Goal: Transaction & Acquisition: Purchase product/service

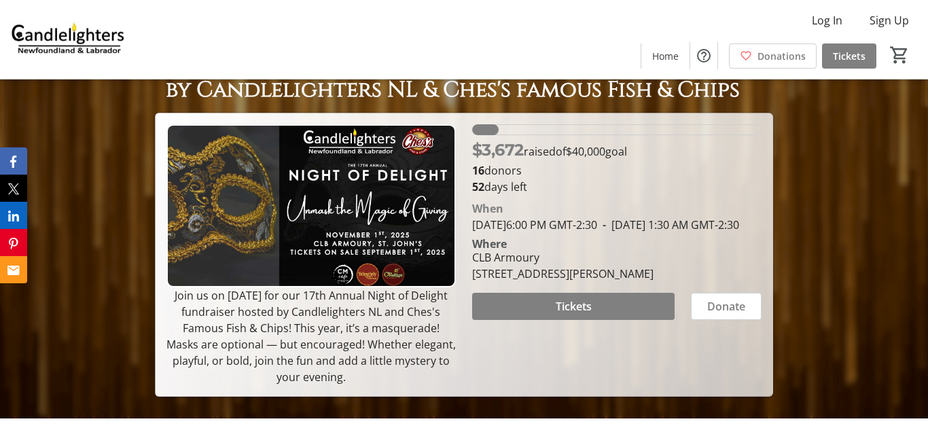
scroll to position [81, 0]
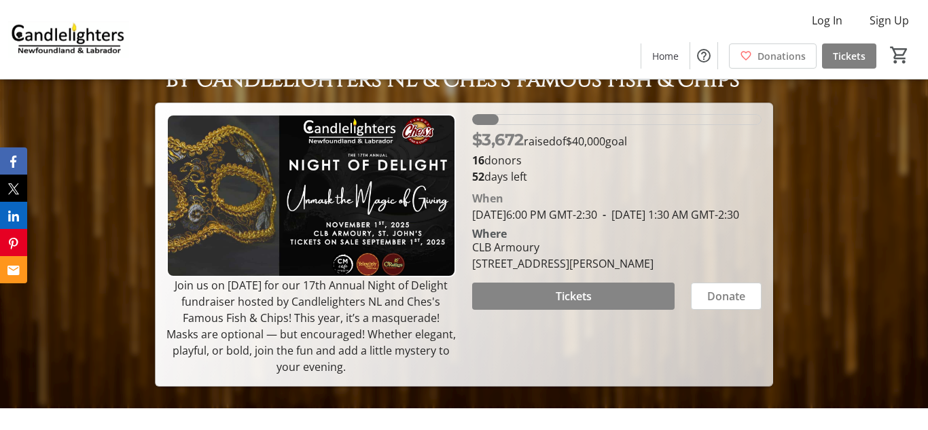
click at [577, 304] on span "Tickets" at bounding box center [574, 296] width 36 height 16
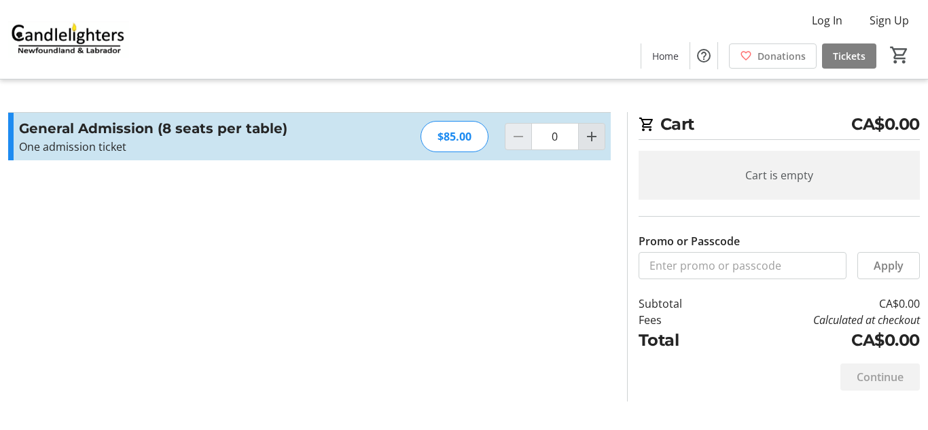
click at [592, 137] on mat-icon "Increment by one" at bounding box center [591, 136] width 16 height 16
type input "1"
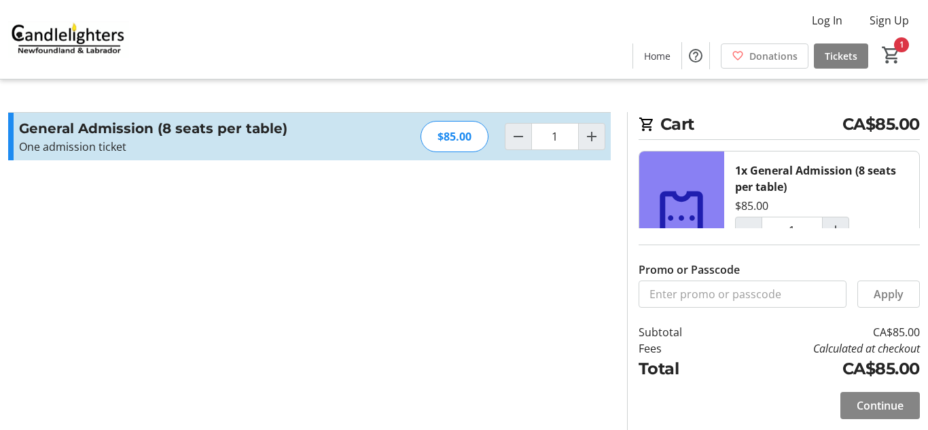
click at [887, 409] on span "Continue" at bounding box center [879, 405] width 47 height 16
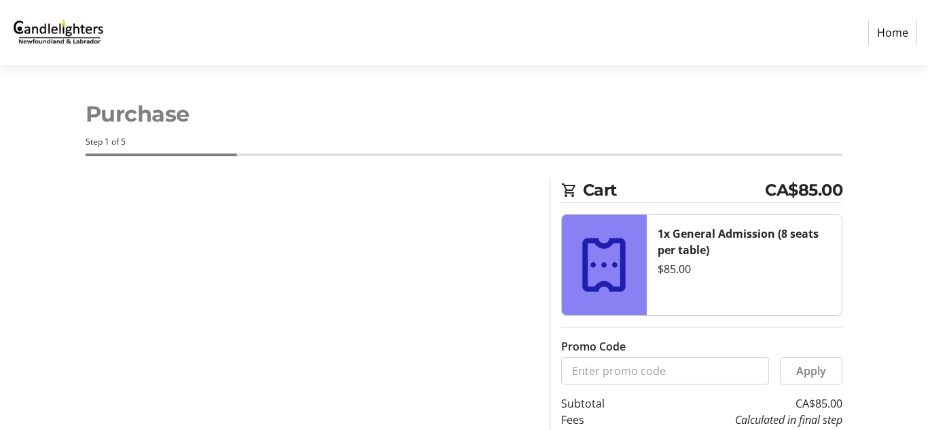
select select "CA"
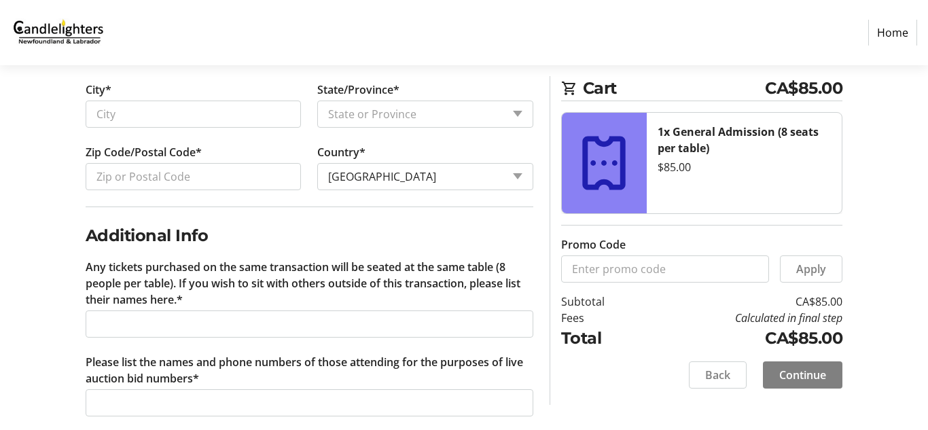
scroll to position [670, 0]
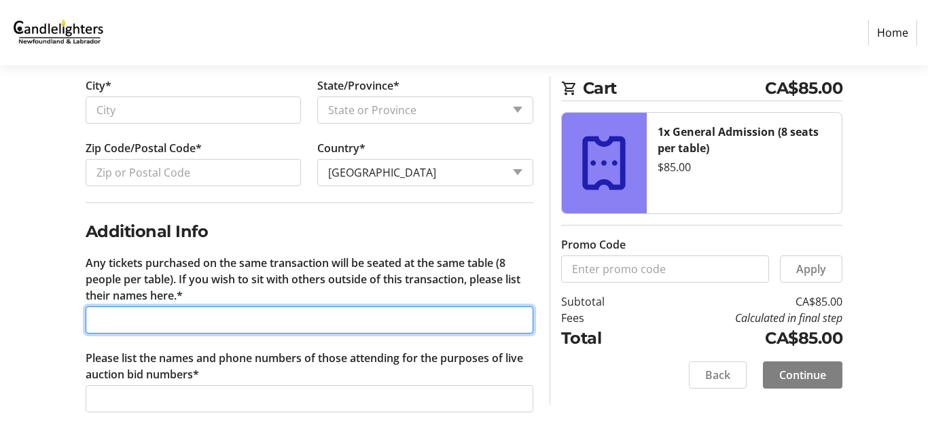
click at [207, 326] on input "Any tickets purchased on the same transaction will be seated at the same table …" at bounding box center [310, 319] width 448 height 27
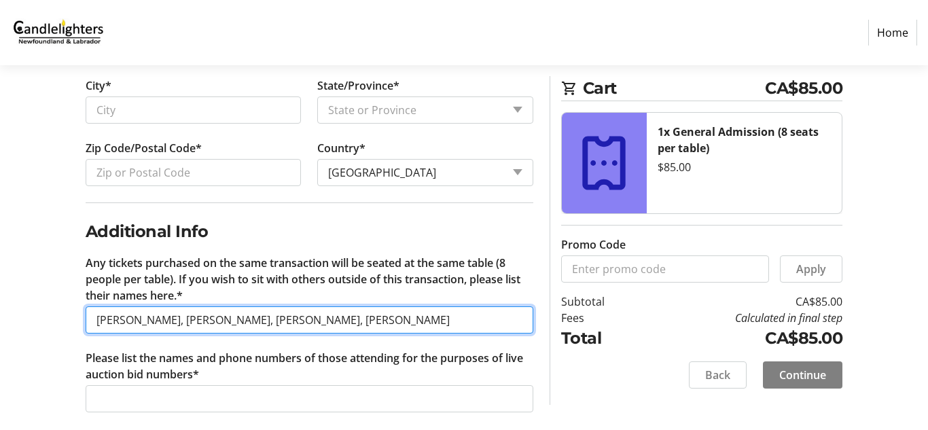
type input "[PERSON_NAME], [PERSON_NAME], [PERSON_NAME], [PERSON_NAME]"
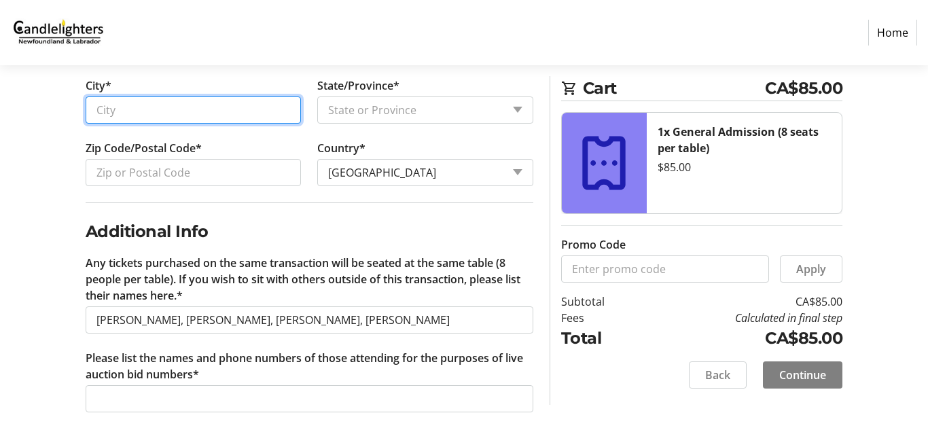
click at [134, 117] on input "City*" at bounding box center [194, 109] width 216 height 27
type input "St. Philips"
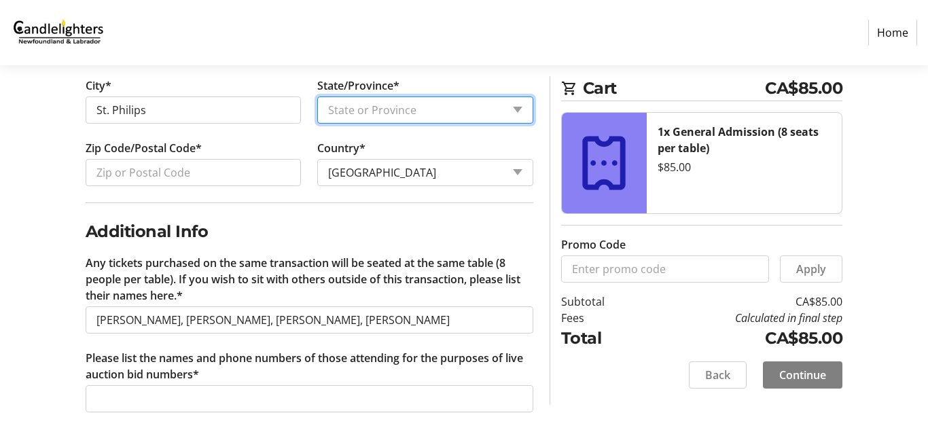
click at [342, 103] on select "State or Province State or Province [GEOGRAPHIC_DATA] [GEOGRAPHIC_DATA] [GEOGRA…" at bounding box center [425, 109] width 216 height 27
select select "NL"
click at [317, 96] on select "State or Province State or Province [GEOGRAPHIC_DATA] [GEOGRAPHIC_DATA] [GEOGRA…" at bounding box center [425, 109] width 216 height 27
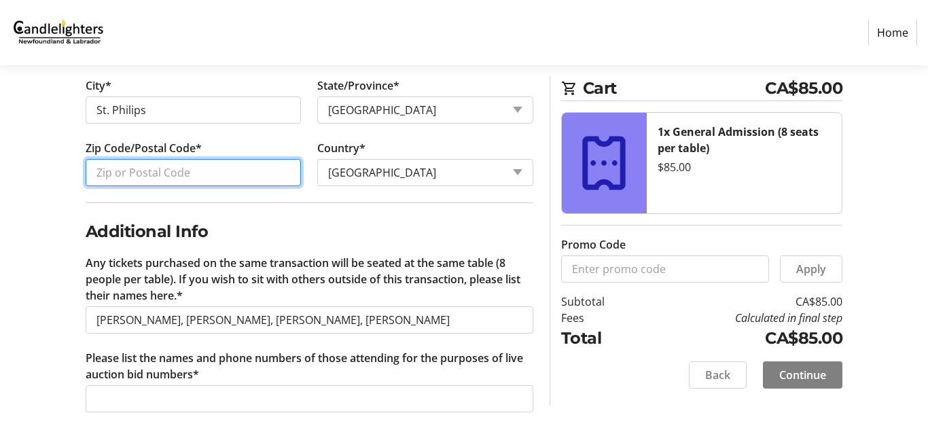
click at [115, 168] on input "Zip Code/Postal Code*" at bounding box center [194, 172] width 216 height 27
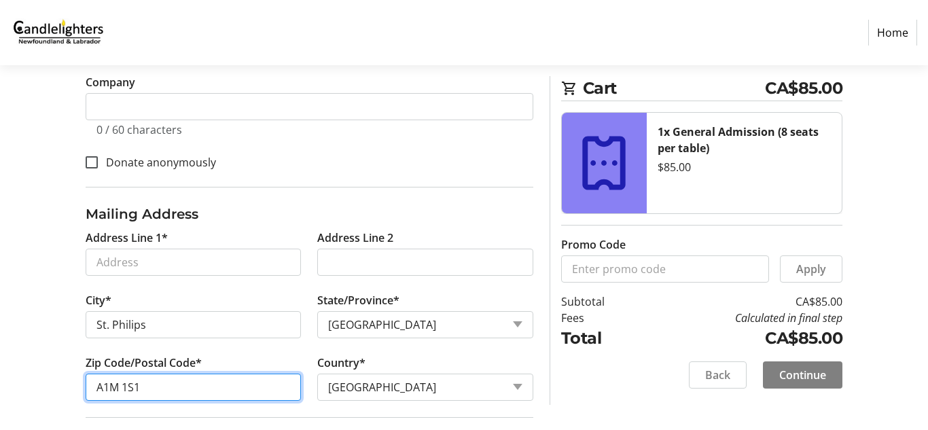
scroll to position [448, 0]
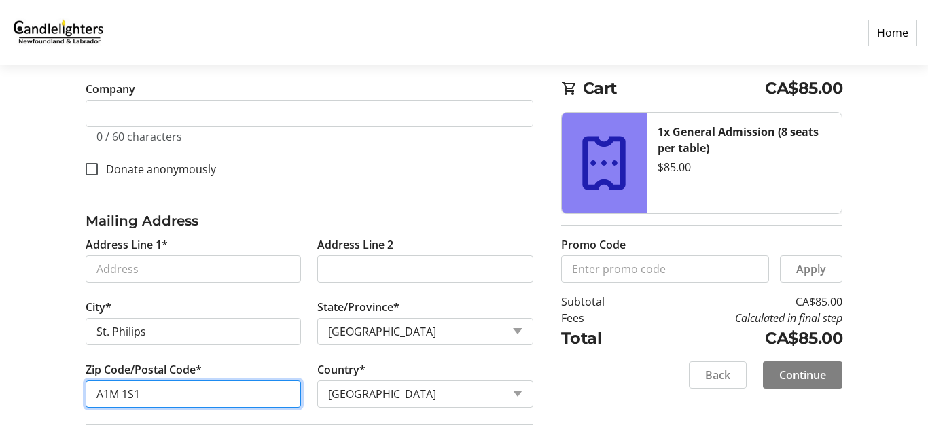
type input "A1M 1S1"
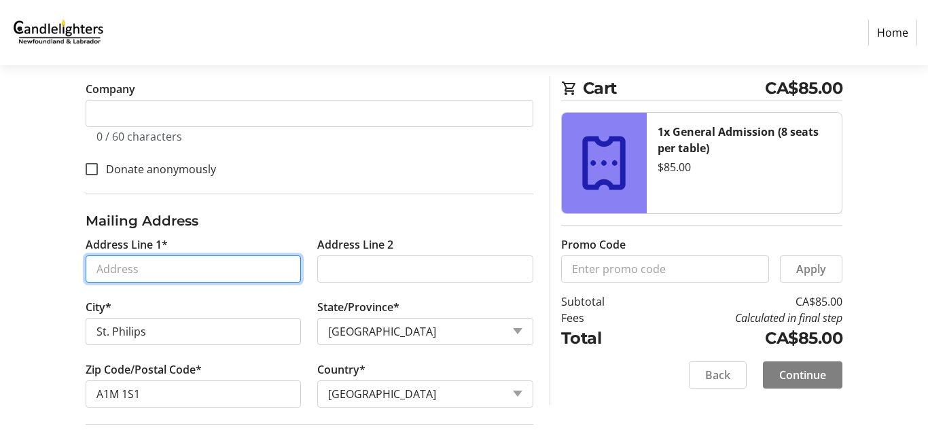
click at [209, 267] on input "Address Line 1*" at bounding box center [194, 268] width 216 height 27
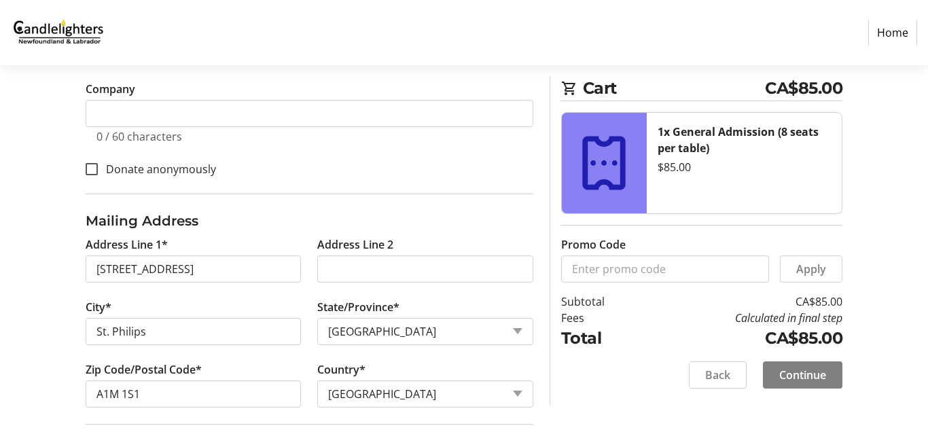
type input "[STREET_ADDRESS]"
type input "Portugal Cove-St. [PERSON_NAME]'s"
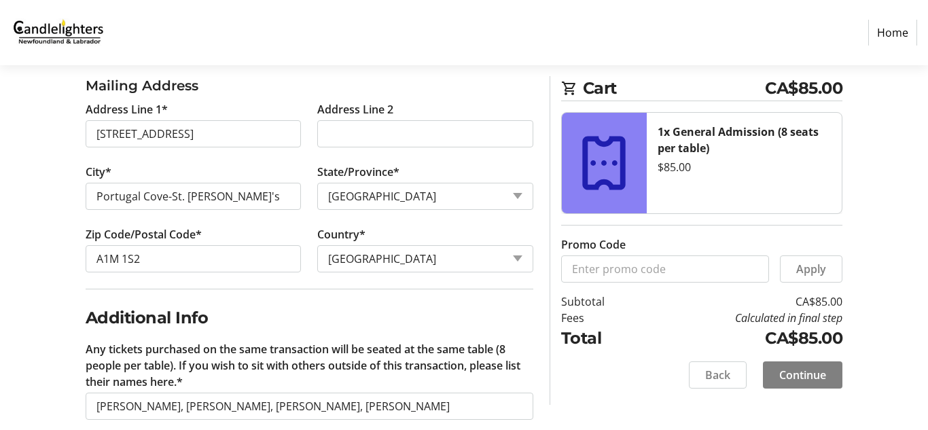
scroll to position [584, 0]
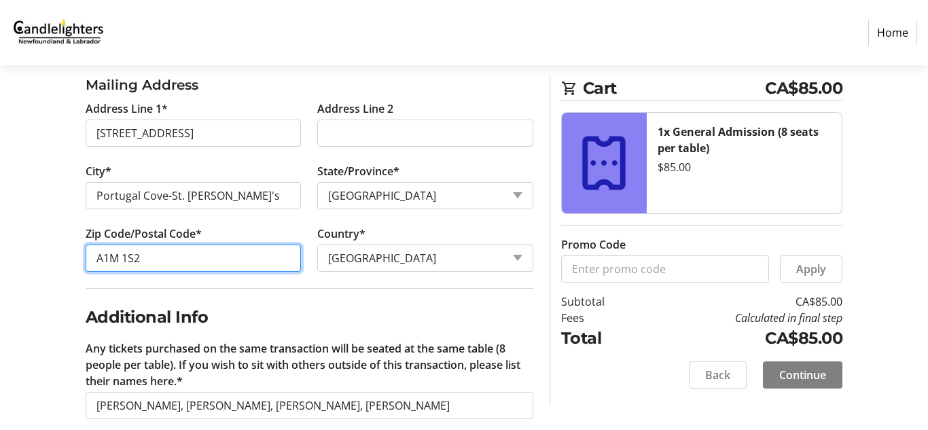
click at [158, 259] on input "A1M 1S2" at bounding box center [194, 257] width 216 height 27
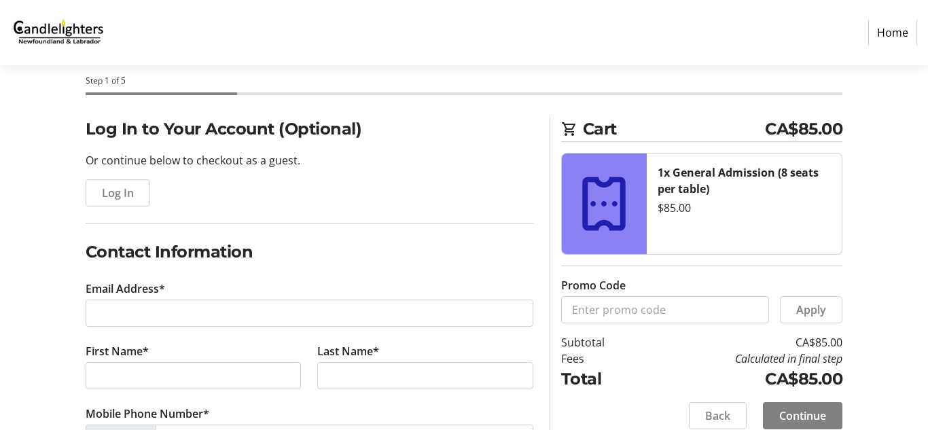
scroll to position [64, 0]
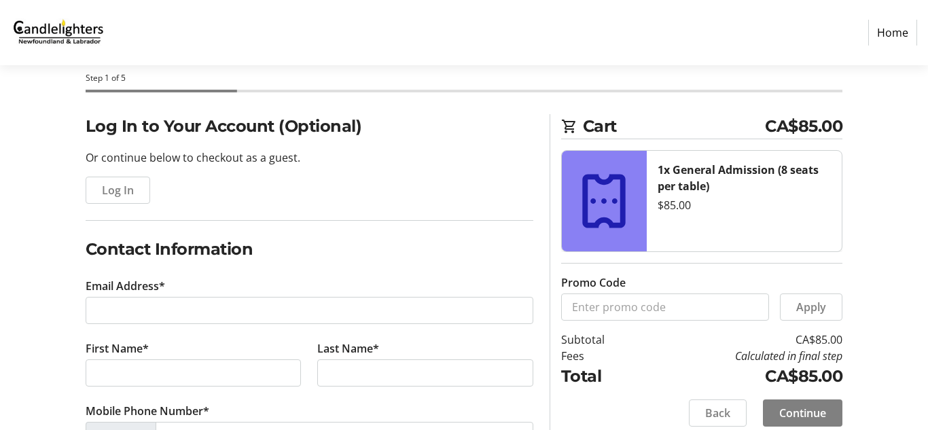
type input "A1M 1S1"
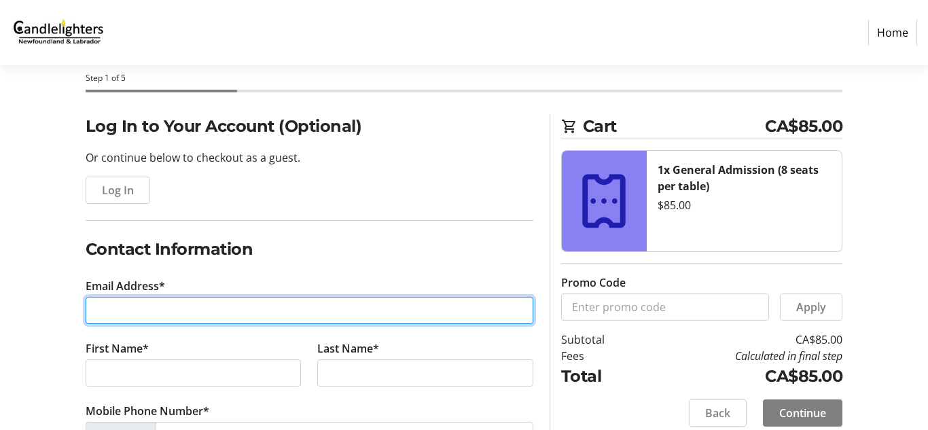
click at [188, 310] on input "Email Address*" at bounding box center [310, 310] width 448 height 27
type input "[EMAIL_ADDRESS][DOMAIN_NAME][PERSON_NAME]"
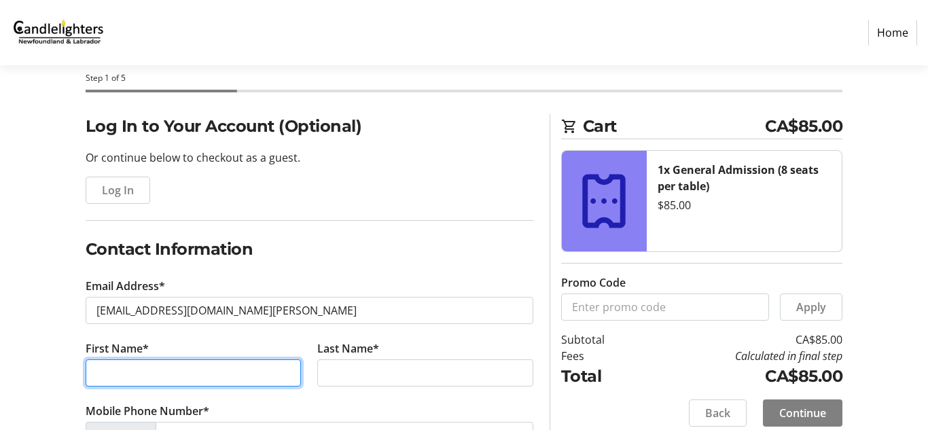
click at [196, 365] on input "First Name*" at bounding box center [194, 372] width 216 height 27
type input "[PERSON_NAME]"
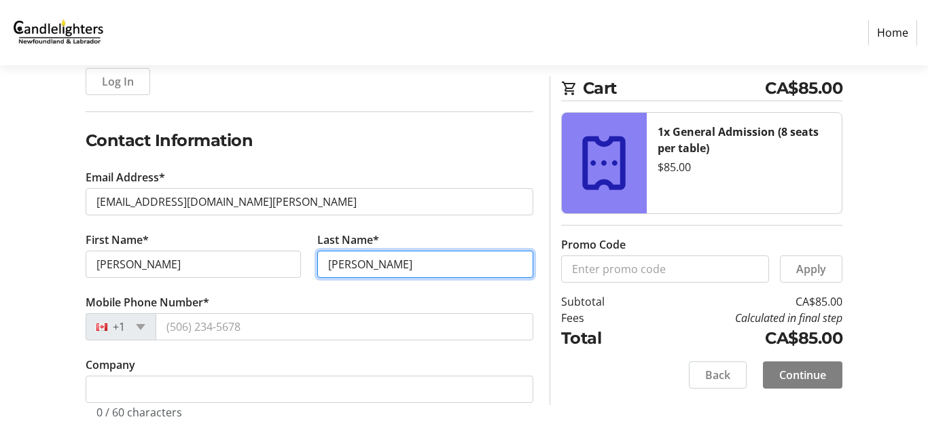
scroll to position [180, 0]
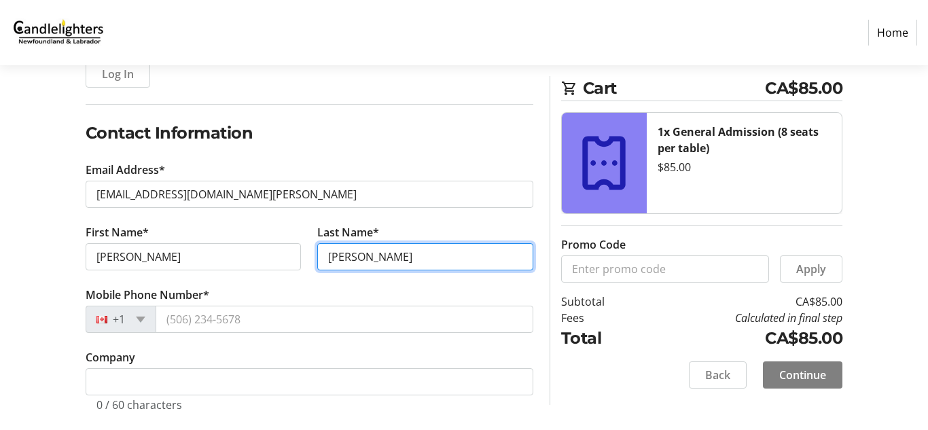
type input "[PERSON_NAME]"
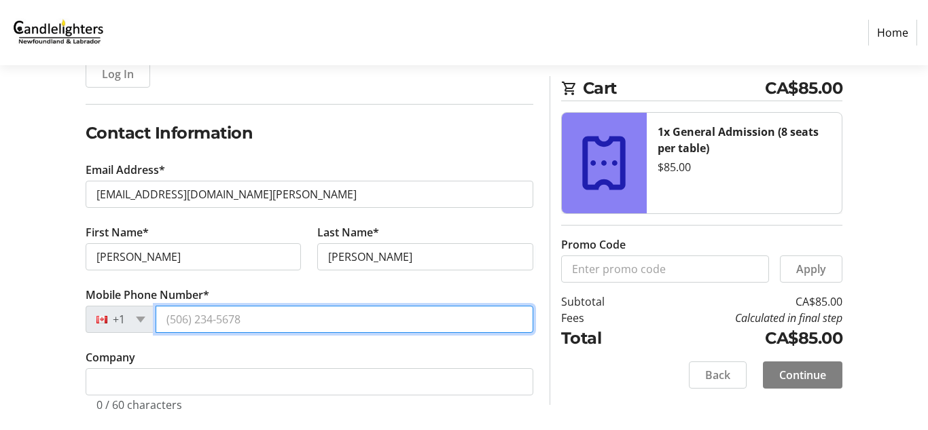
click at [237, 325] on input "Mobile Phone Number*" at bounding box center [345, 319] width 378 height 27
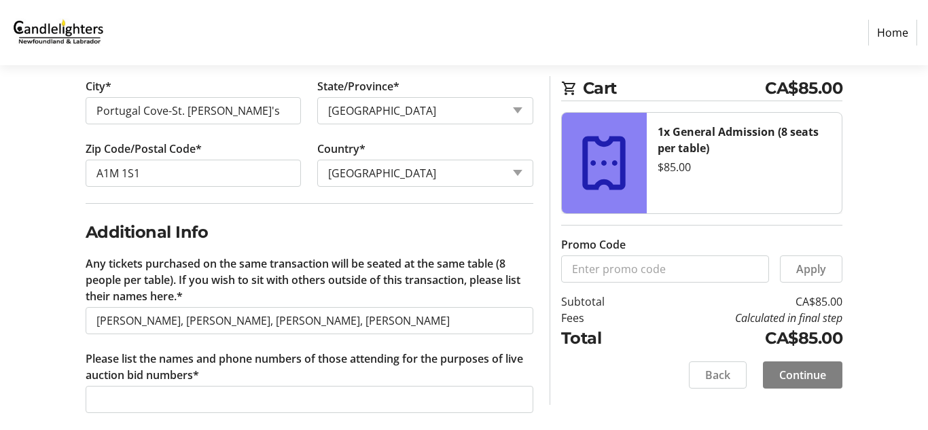
scroll to position [685, 0]
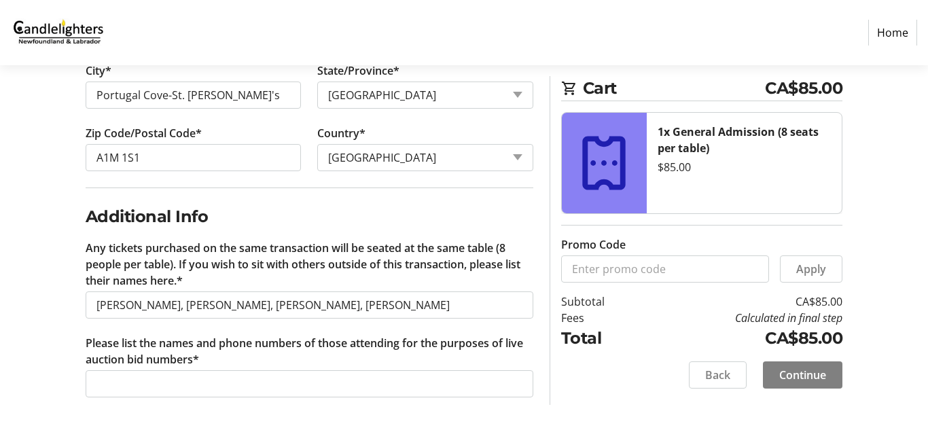
type input "[PHONE_NUMBER]"
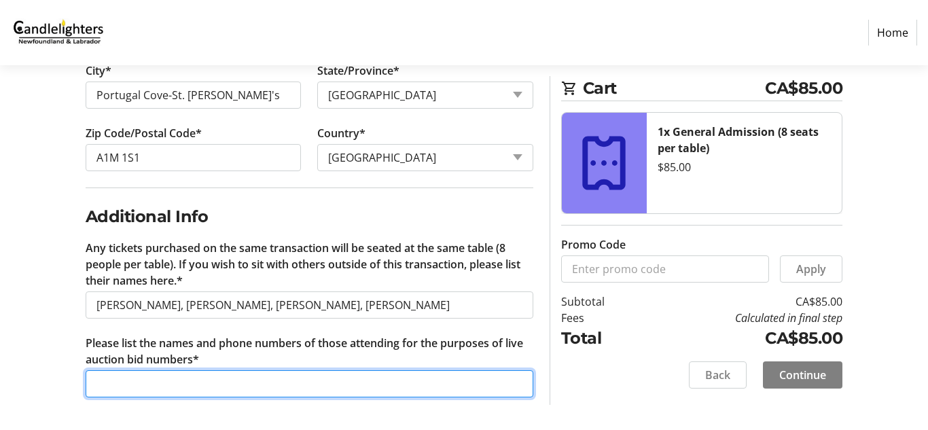
click at [202, 383] on input "Please list the names and phone numbers of those attending for the purposes of …" at bounding box center [310, 383] width 448 height 27
type input "[PERSON_NAME] [PHONE_NUMBER]"
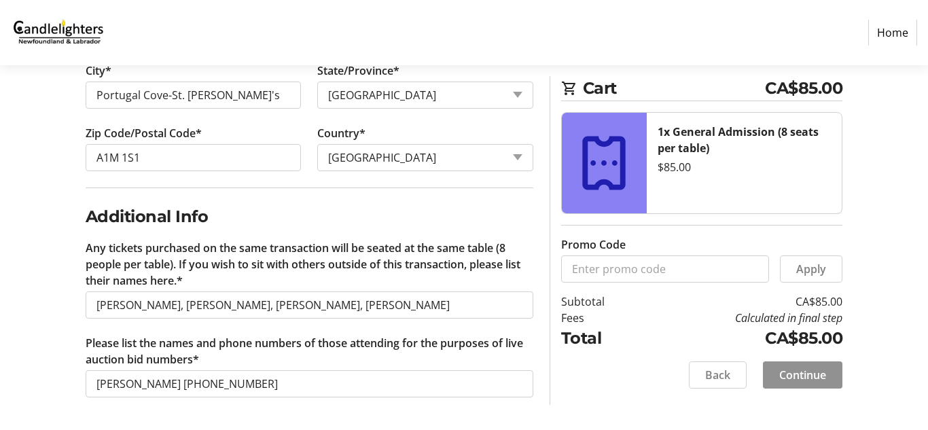
click at [805, 379] on span "Continue" at bounding box center [802, 375] width 47 height 16
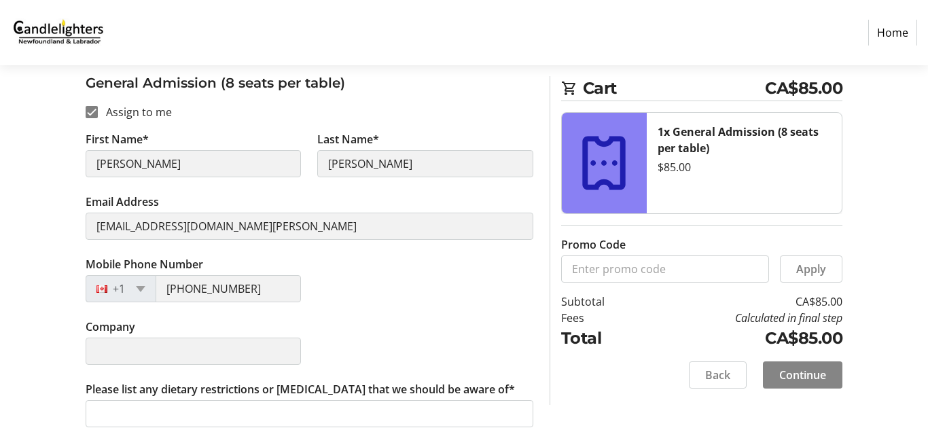
scroll to position [258, 0]
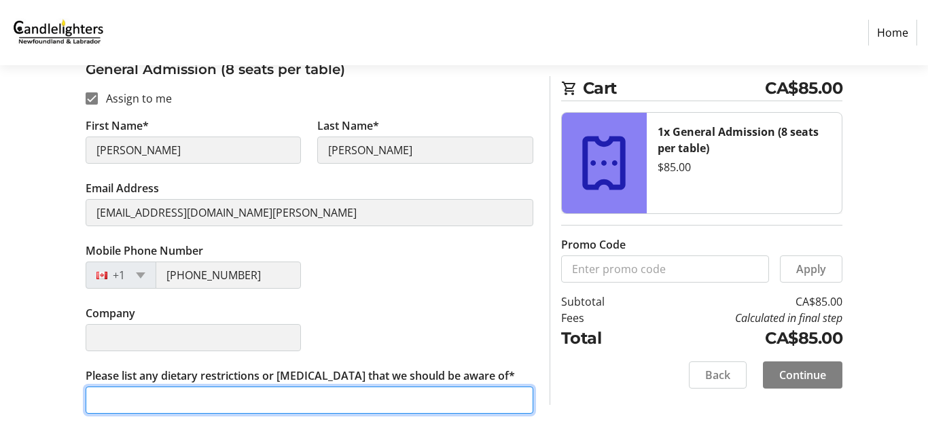
click at [270, 399] on input "Please list any dietary restrictions or [MEDICAL_DATA] that we should be aware …" at bounding box center [310, 399] width 448 height 27
type input "Scent [MEDICAL_DATA]"
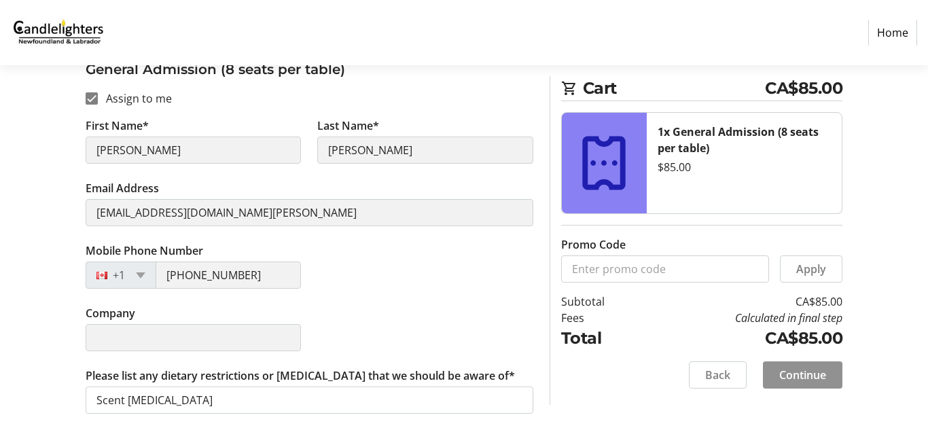
click at [808, 382] on span "Continue" at bounding box center [802, 375] width 47 height 16
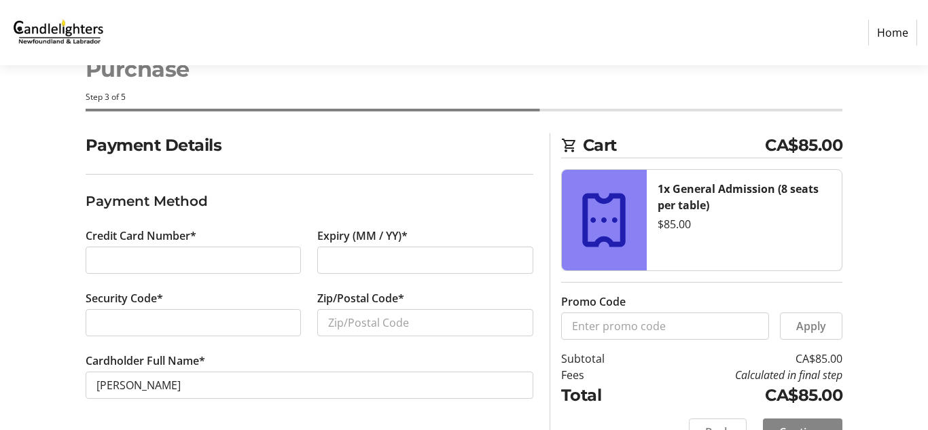
scroll to position [77, 0]
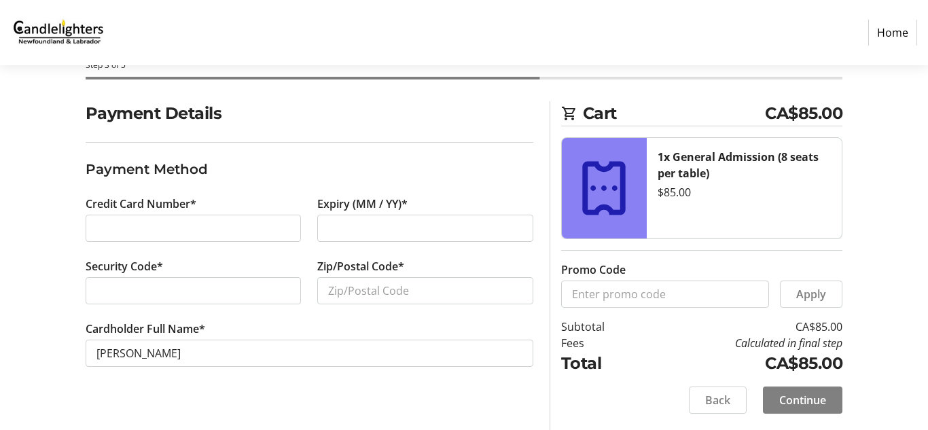
click at [205, 239] on div at bounding box center [194, 228] width 216 height 27
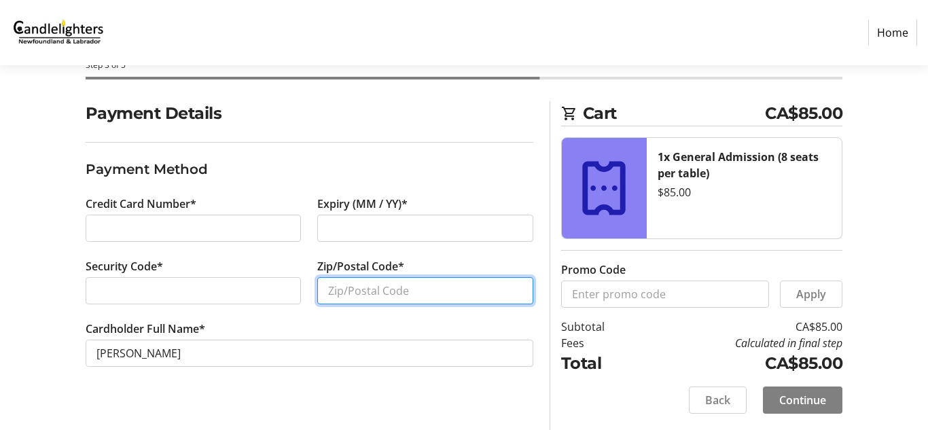
click at [431, 296] on input "Zip/Postal Code*" at bounding box center [425, 290] width 216 height 27
type input "A1M1S1"
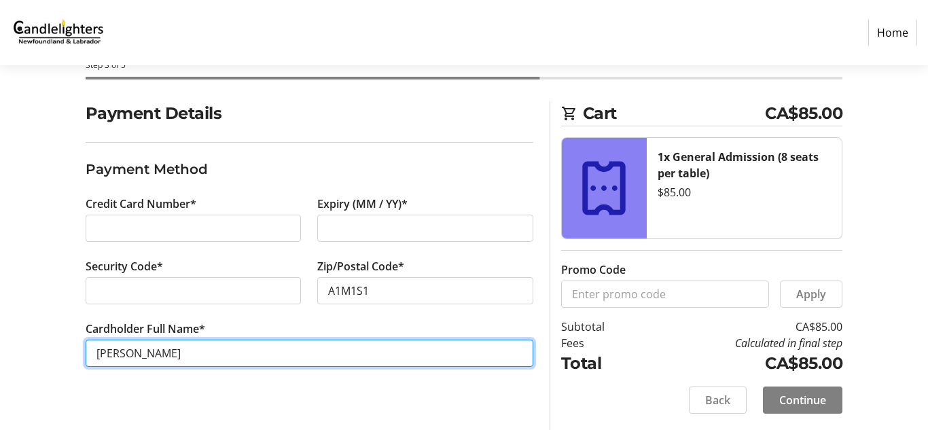
click at [320, 356] on input "[PERSON_NAME]" at bounding box center [310, 353] width 448 height 27
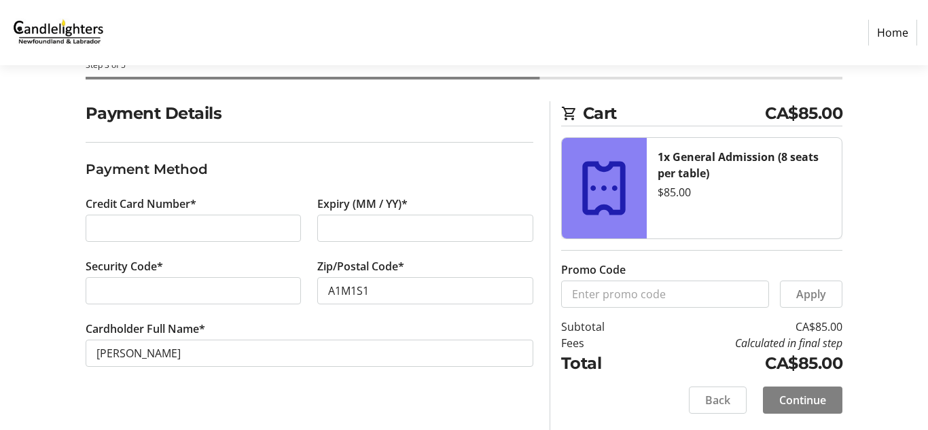
click at [134, 336] on label "Cardholder Full Name*" at bounding box center [146, 329] width 120 height 16
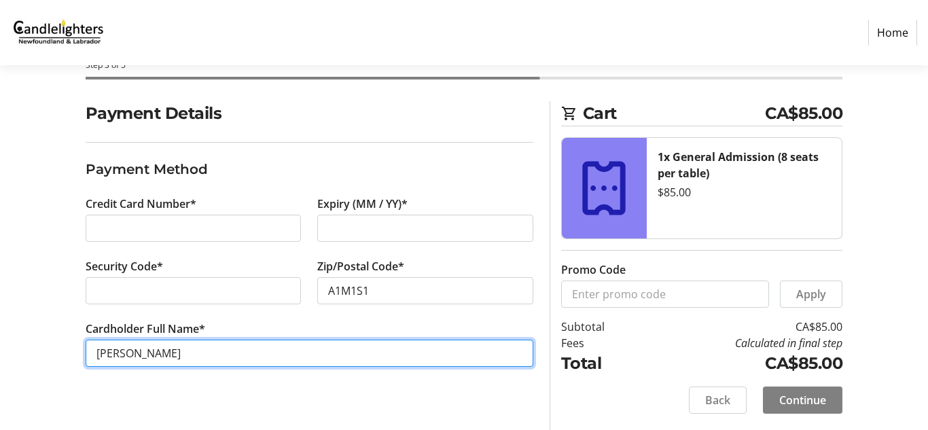
click at [134, 340] on input "[PERSON_NAME]" at bounding box center [310, 353] width 448 height 27
click at [127, 353] on input "[PERSON_NAME]" at bounding box center [310, 353] width 448 height 27
click at [171, 355] on input "[PERSON_NAME]-[PERSON_NAME]" at bounding box center [310, 353] width 448 height 27
click at [127, 350] on input "[PERSON_NAME]" at bounding box center [310, 353] width 448 height 27
type input "[PERSON_NAME]"
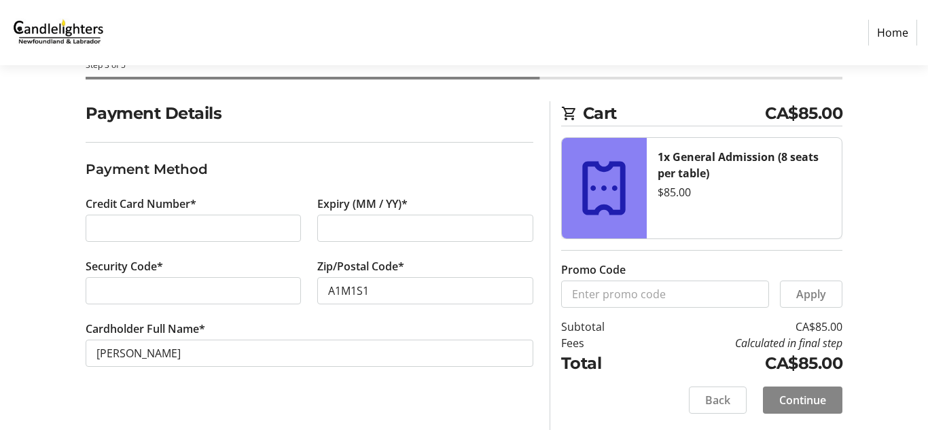
click at [816, 403] on span "Continue" at bounding box center [802, 400] width 47 height 16
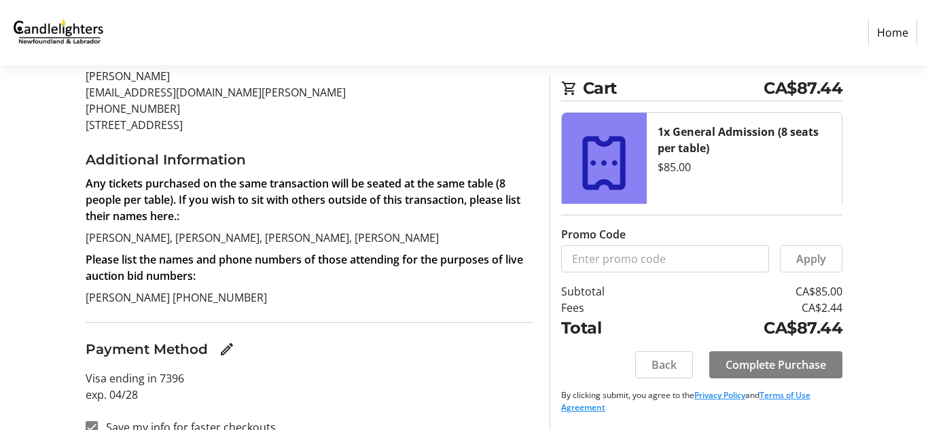
scroll to position [215, 0]
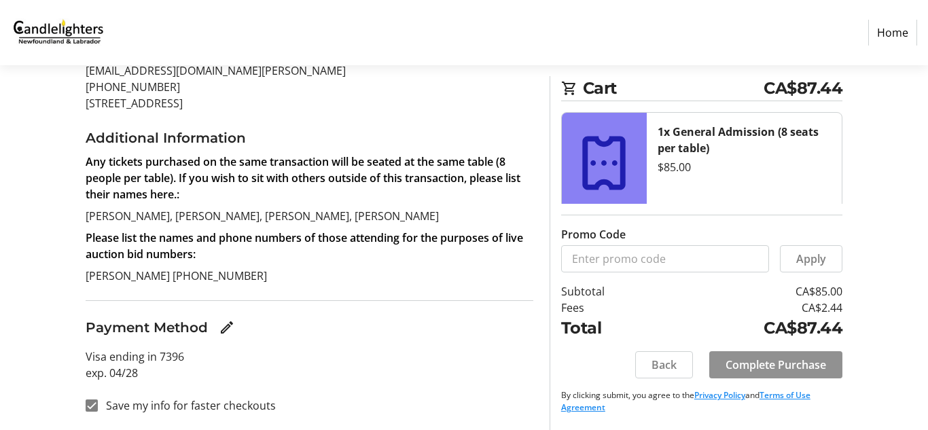
click at [768, 367] on span "Complete Purchase" at bounding box center [775, 365] width 101 height 16
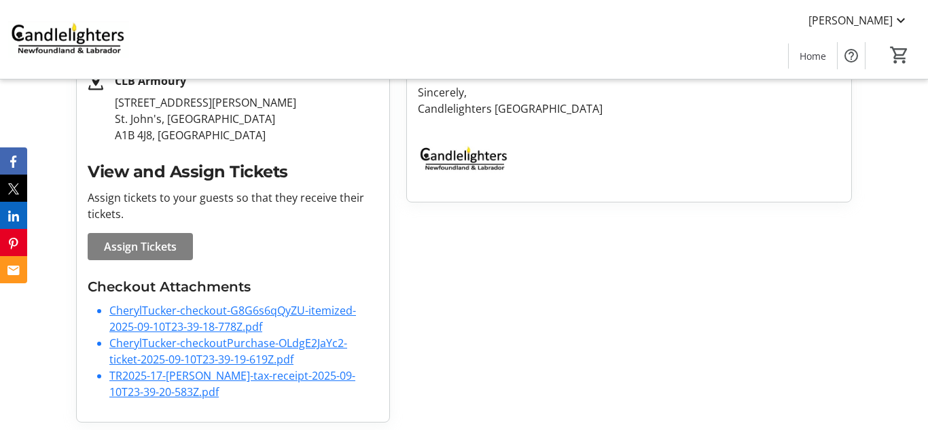
scroll to position [316, 0]
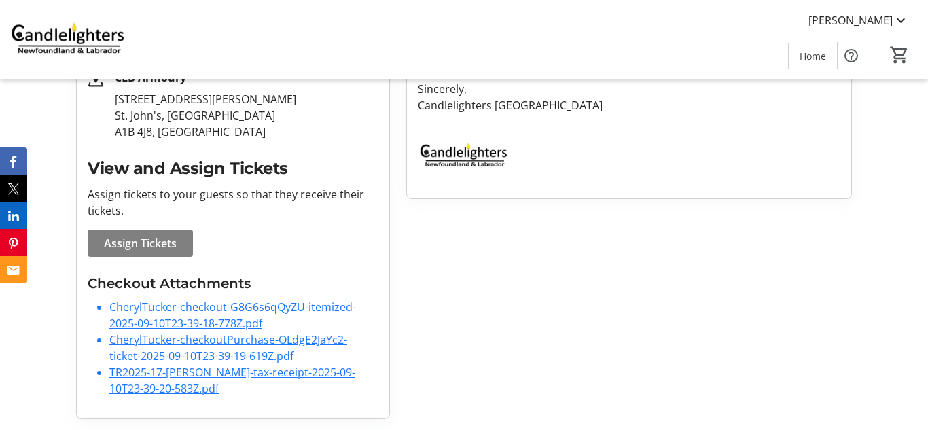
click at [294, 375] on link "TR2025-17-[PERSON_NAME]-tax-receipt-2025-09-10T23-39-20-583Z.pdf" at bounding box center [232, 380] width 246 height 31
click at [295, 378] on link "TR2025-17-[PERSON_NAME]-tax-receipt-2025-09-10T23-39-20-583Z.pdf" at bounding box center [232, 380] width 246 height 31
click at [178, 346] on link "CherylTucker-checkoutPurchase-OLdgE2JaYc2-ticket-2025-09-10T23-39-19-619Z.pdf" at bounding box center [228, 347] width 238 height 31
click at [178, 312] on link "CherylTucker-checkout-G8G6s6qQyZU-itemized-2025-09-10T23-39-18-778Z.pdf" at bounding box center [232, 315] width 247 height 31
